Goal: Book appointment/travel/reservation

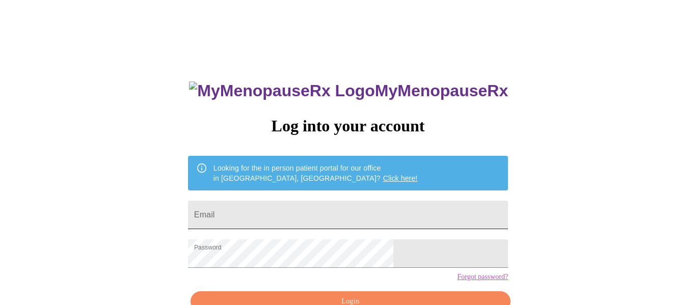
click at [330, 205] on input "Email" at bounding box center [348, 215] width 320 height 29
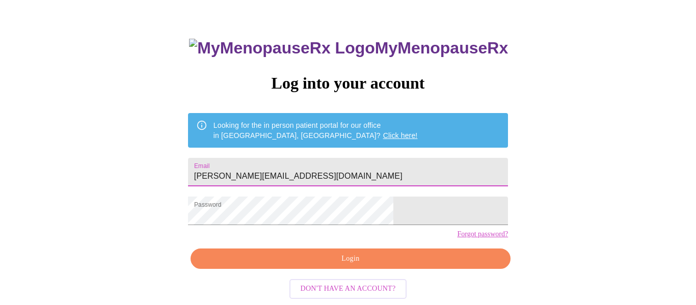
scroll to position [52, 0]
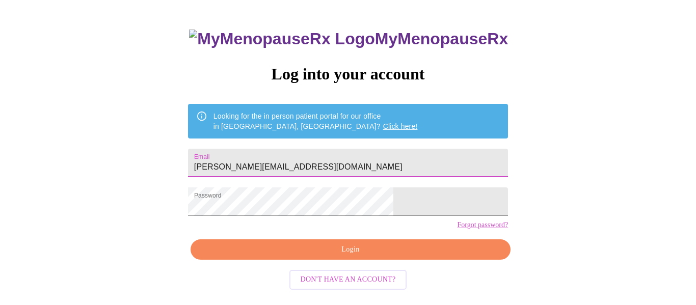
type input "[PERSON_NAME][EMAIL_ADDRESS][DOMAIN_NAME]"
click at [440, 256] on span "Login" at bounding box center [350, 250] width 297 height 13
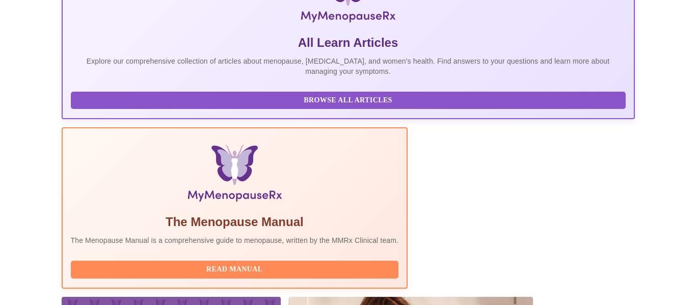
scroll to position [348, 0]
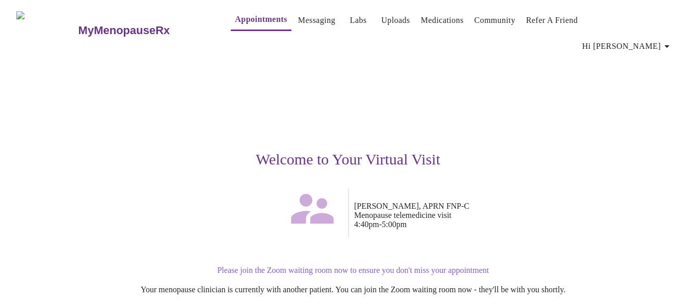
click at [451, 266] on p "Please join the Zoom waiting room now to ensure you don't miss your appointment" at bounding box center [353, 270] width 618 height 9
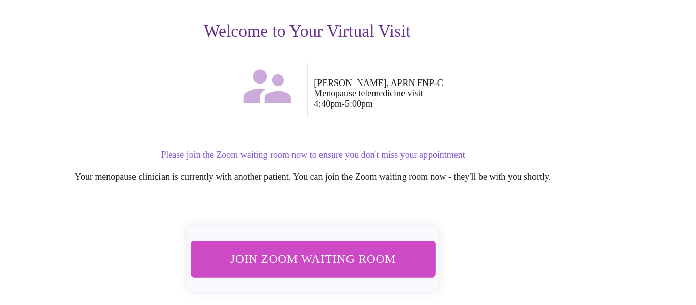
scroll to position [106, 0]
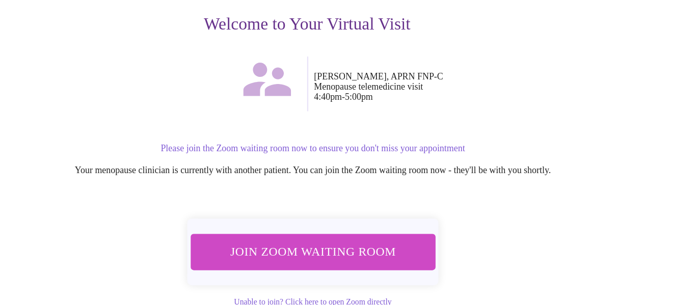
click at [323, 248] on span "Join Zoom Waiting Room" at bounding box center [353, 257] width 192 height 19
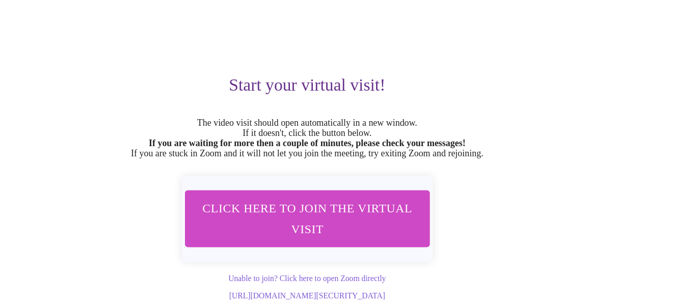
scroll to position [58, 0]
